Goal: Transaction & Acquisition: Download file/media

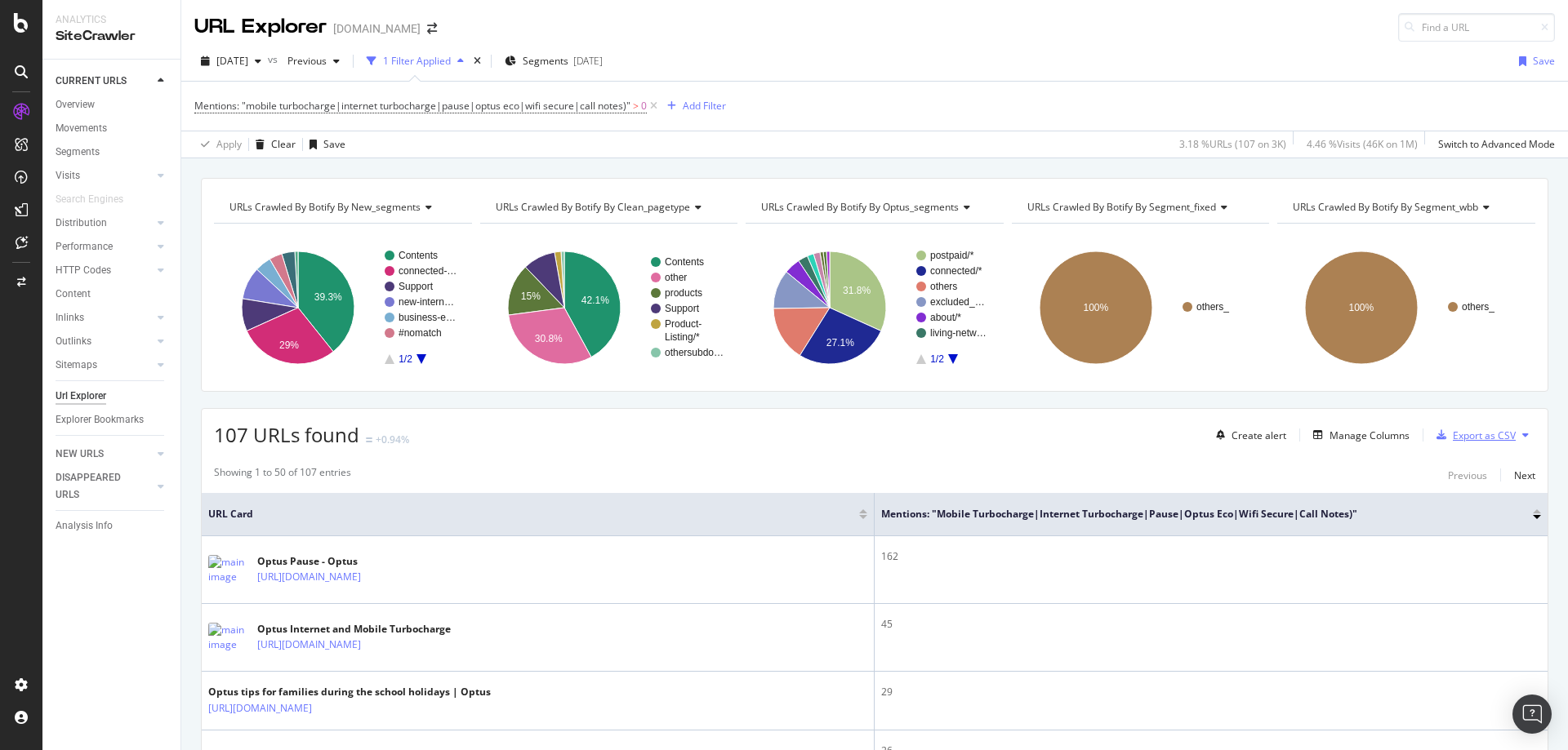
click at [1456, 432] on div "Export as CSV" at bounding box center [1483, 435] width 63 height 14
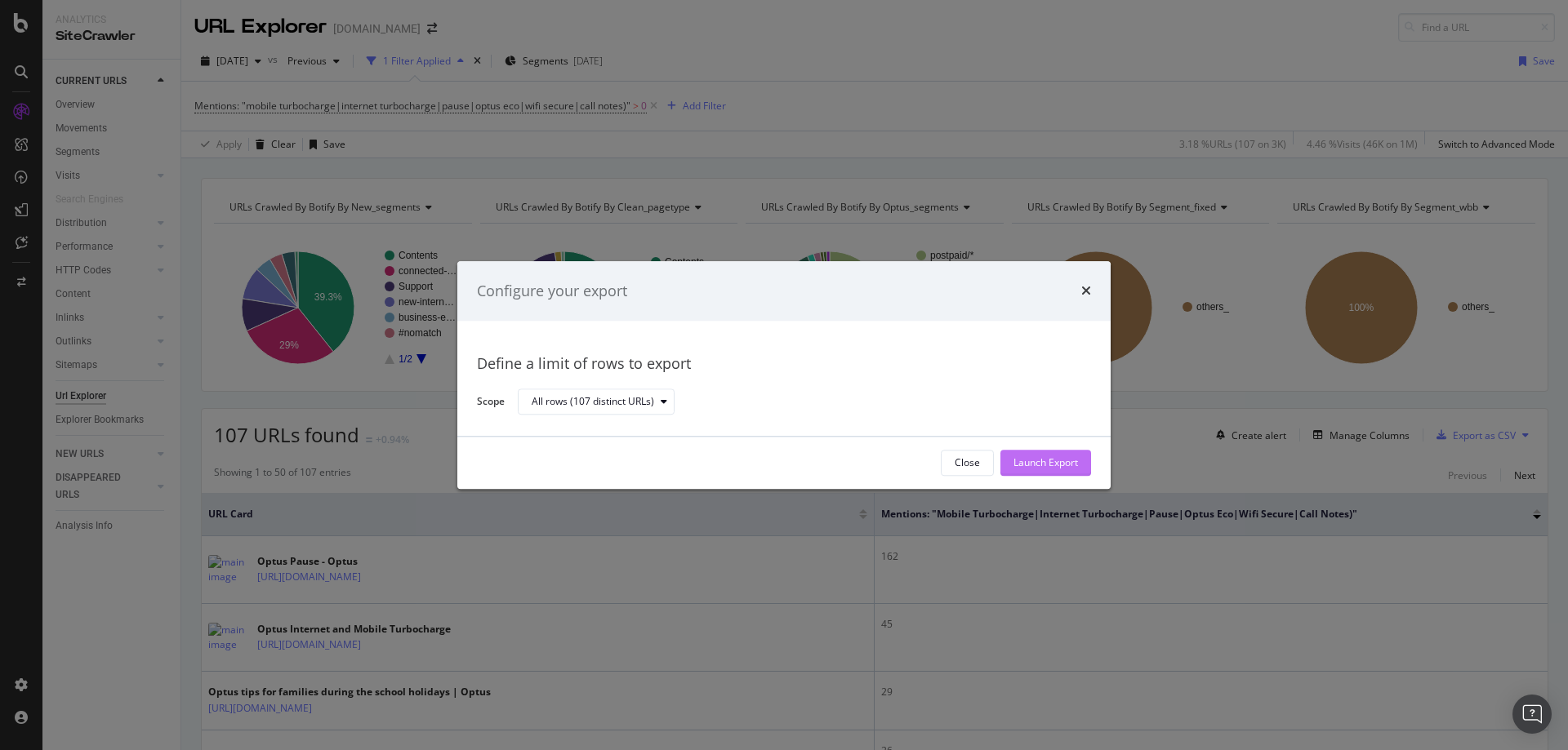
click at [1031, 454] on div "Launch Export" at bounding box center [1046, 462] width 64 height 24
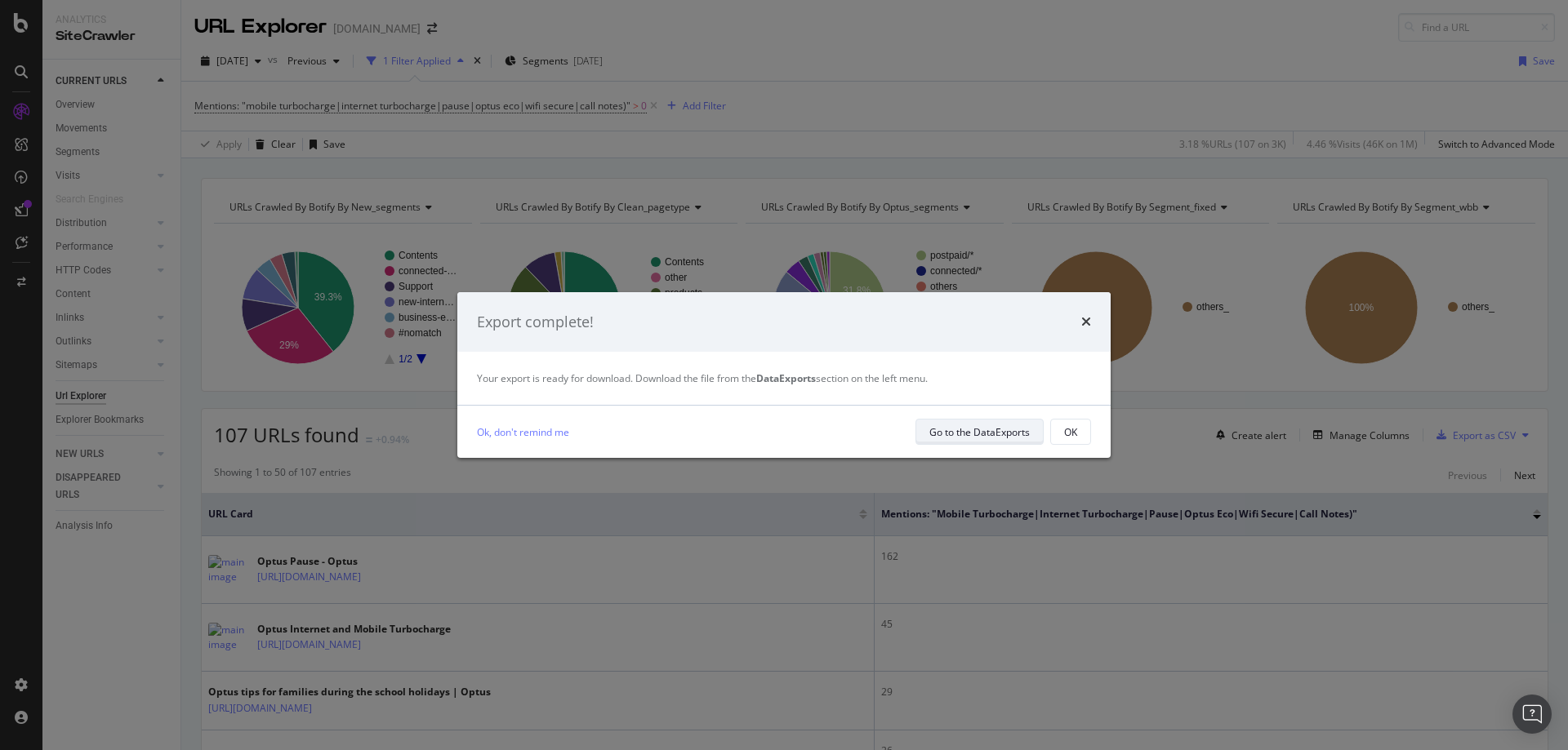
click at [979, 437] on div "Go to the DataExports" at bounding box center [979, 432] width 100 height 14
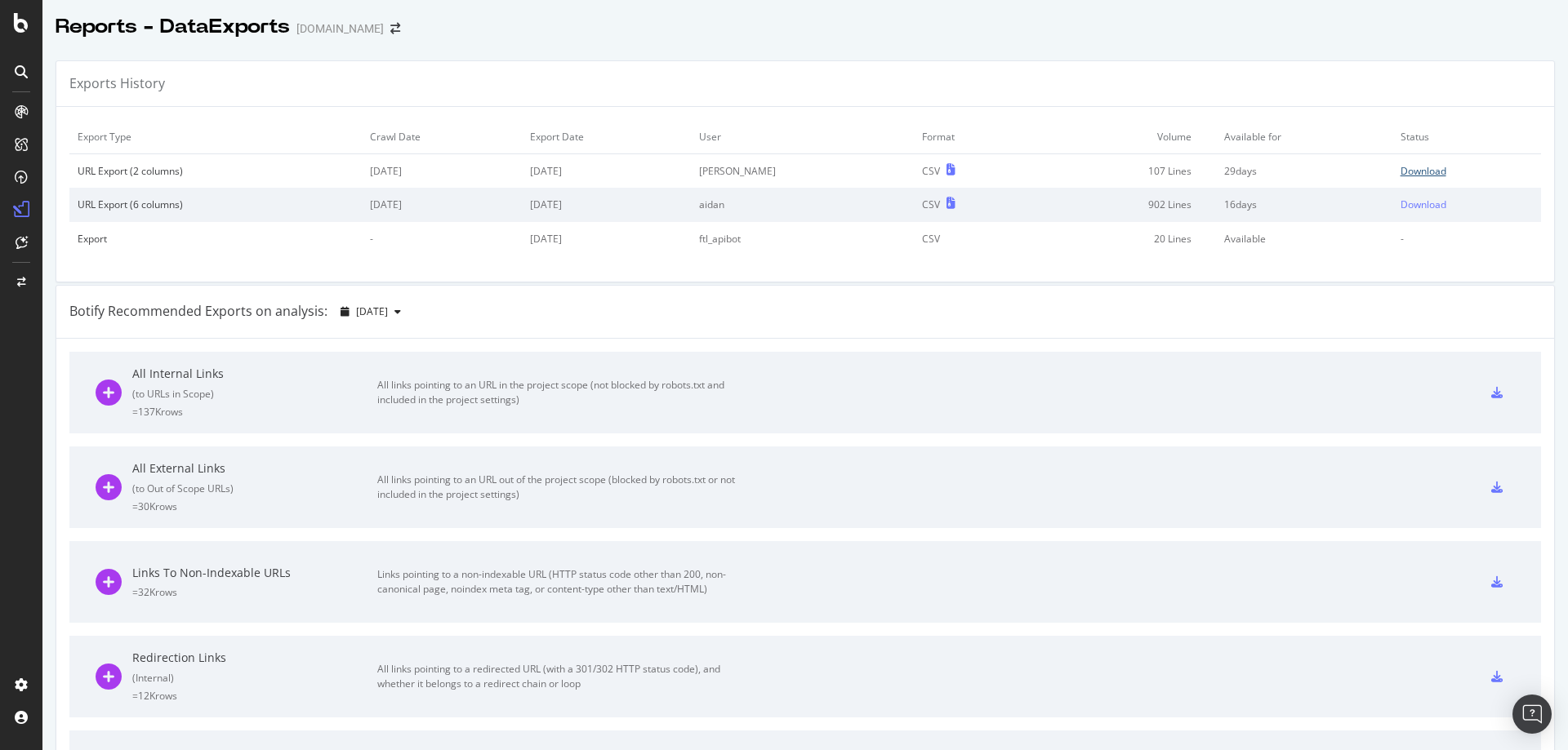
click at [1409, 172] on div "Download" at bounding box center [1423, 171] width 46 height 14
